Goal: Register for event/course

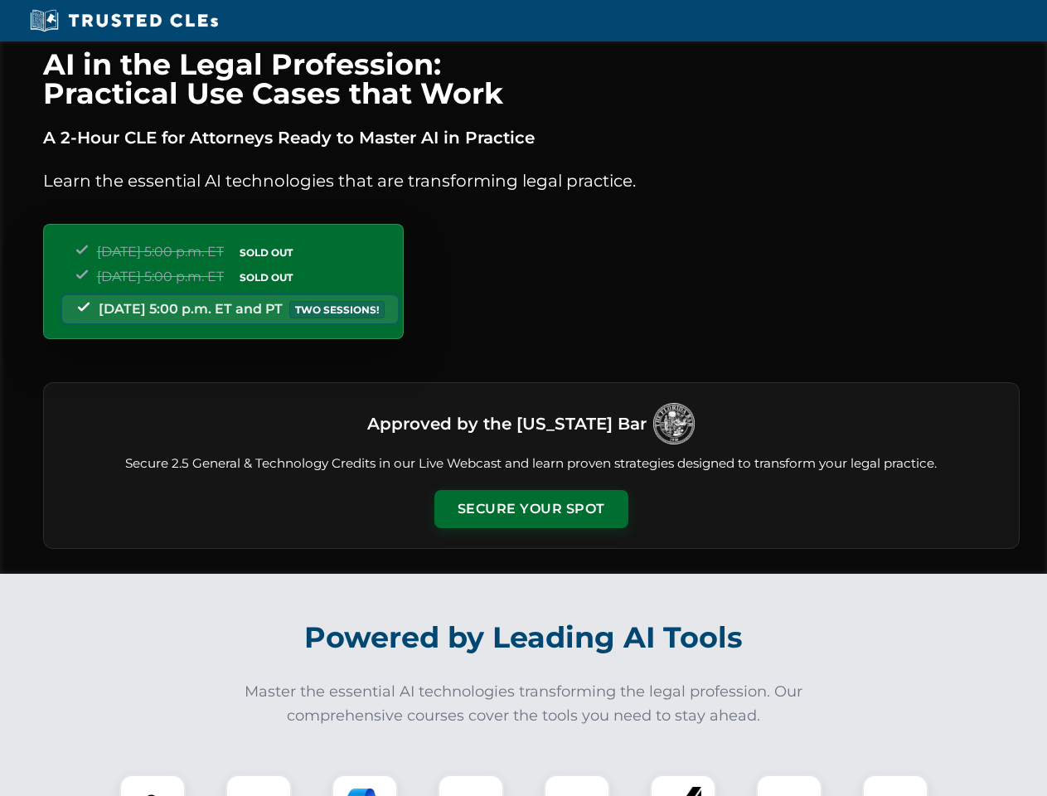
click at [531, 509] on button "Secure Your Spot" at bounding box center [531, 509] width 194 height 38
click at [153, 785] on img at bounding box center [153, 808] width 48 height 48
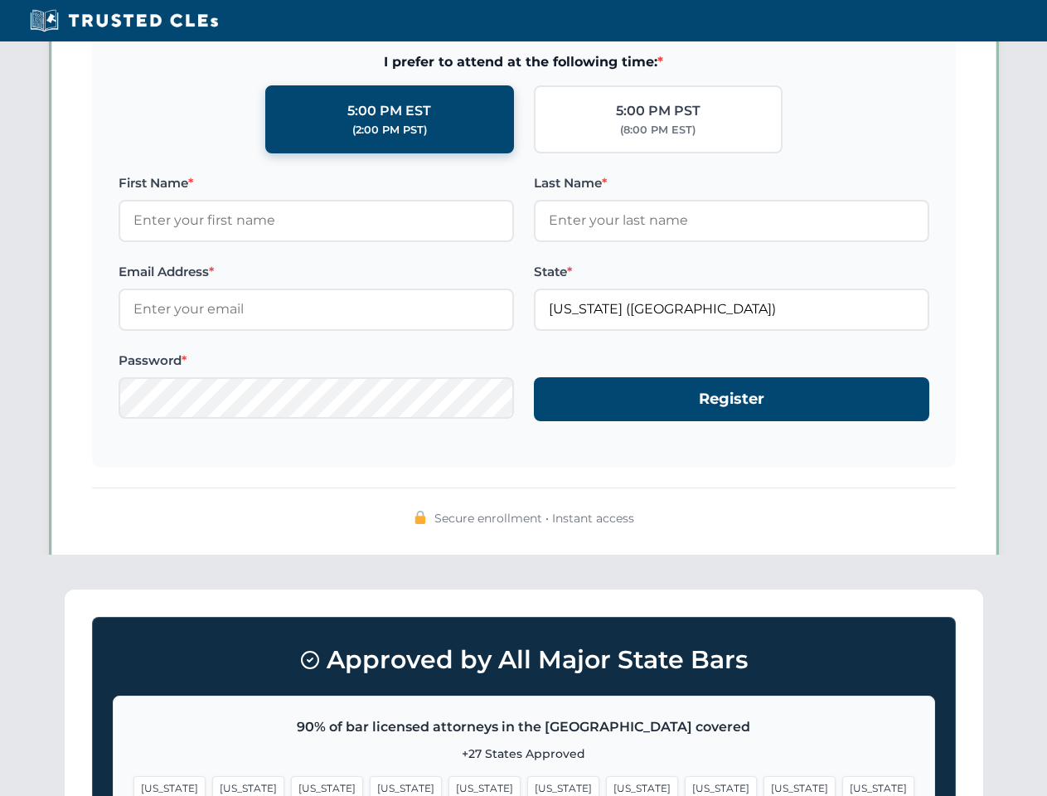
click at [606, 785] on span "[US_STATE]" at bounding box center [642, 788] width 72 height 24
click at [764, 785] on span "[US_STATE]" at bounding box center [800, 788] width 72 height 24
